Goal: Navigation & Orientation: Find specific page/section

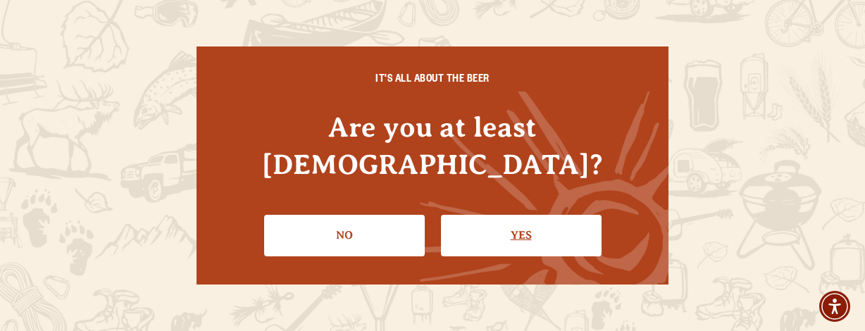
click at [559, 215] on link "Yes" at bounding box center [521, 235] width 161 height 41
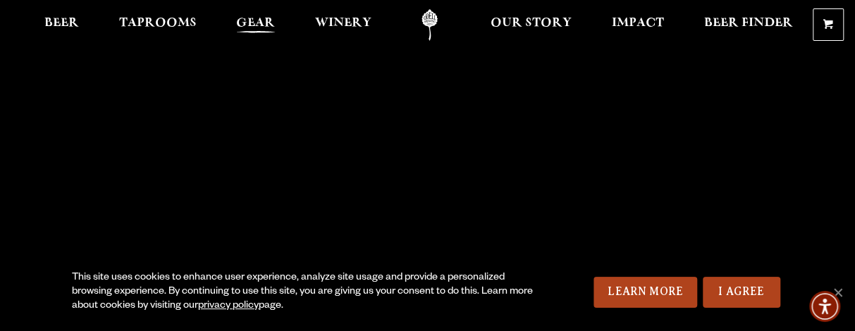
click at [256, 20] on span "Gear" at bounding box center [255, 23] width 39 height 11
click at [67, 22] on span "Beer" at bounding box center [61, 23] width 35 height 11
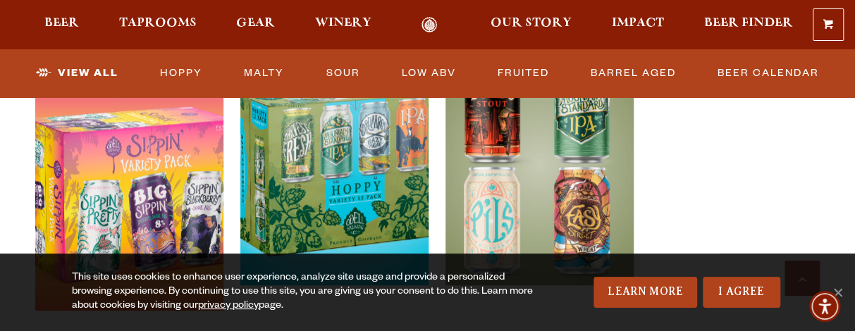
scroll to position [3037, 0]
click at [538, 165] on img at bounding box center [539, 218] width 188 height 352
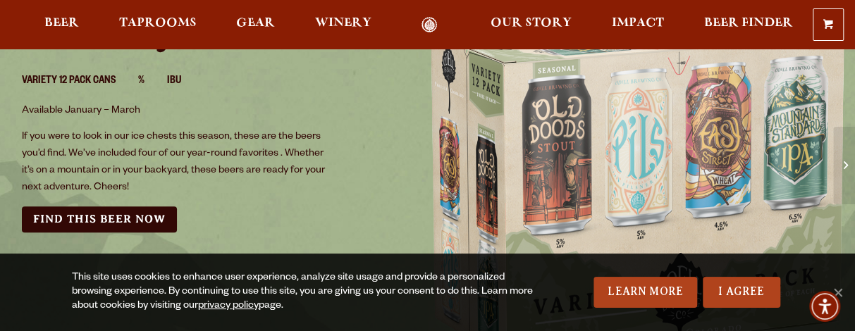
scroll to position [167, 0]
click at [118, 219] on link "Find this Beer Now" at bounding box center [99, 220] width 155 height 26
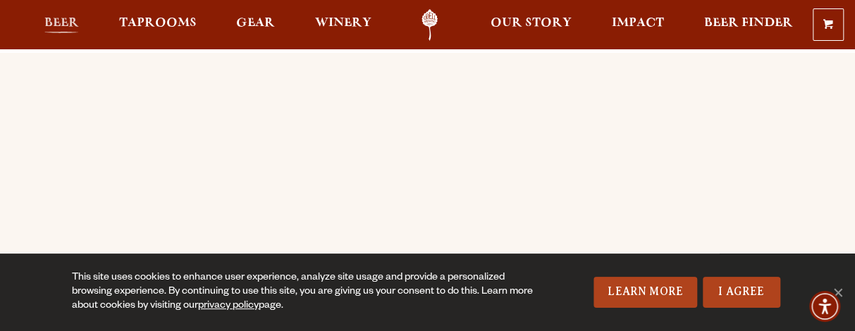
click at [60, 13] on link "Beer" at bounding box center [61, 25] width 53 height 32
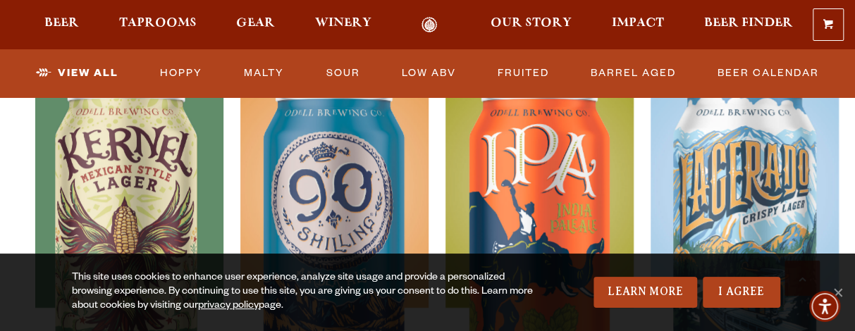
scroll to position [685, 0]
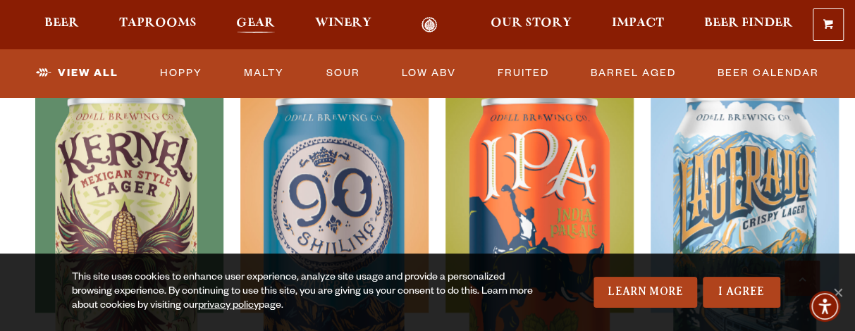
click at [254, 23] on span "Gear" at bounding box center [255, 23] width 39 height 11
